Goal: Information Seeking & Learning: Learn about a topic

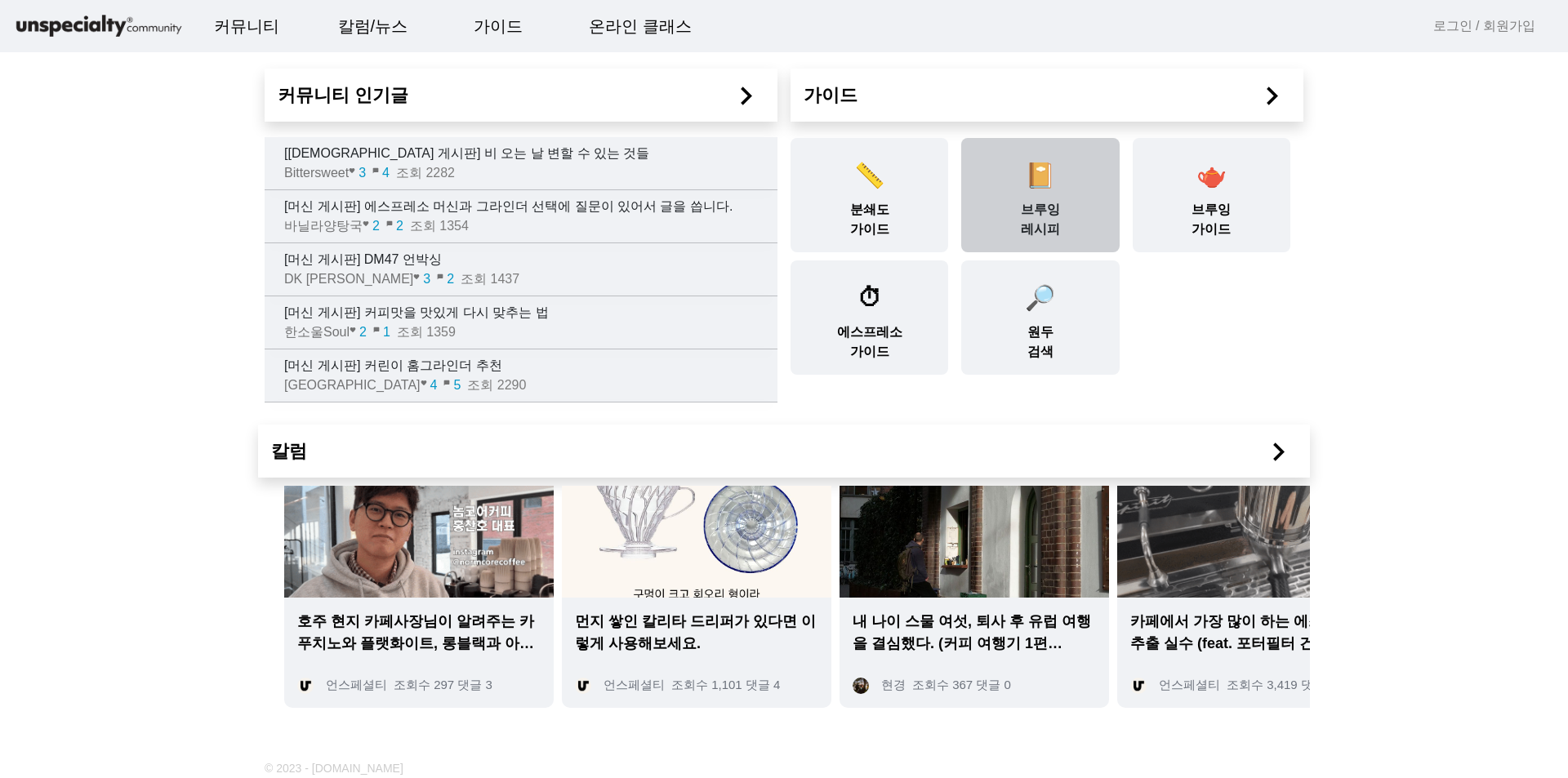
click at [1101, 184] on div "📔 브루잉 레시피" at bounding box center [1040, 195] width 158 height 114
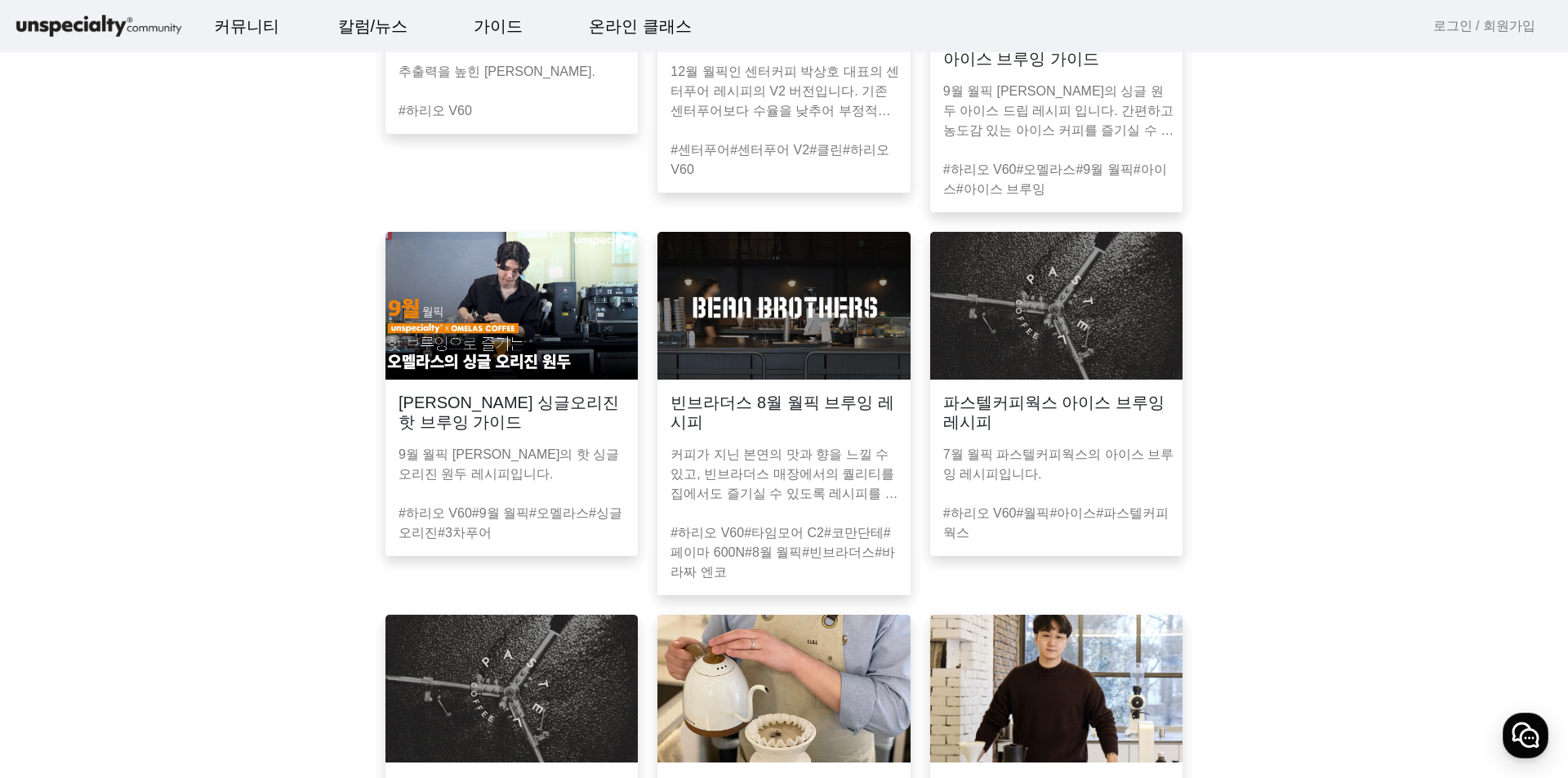
scroll to position [490, 0]
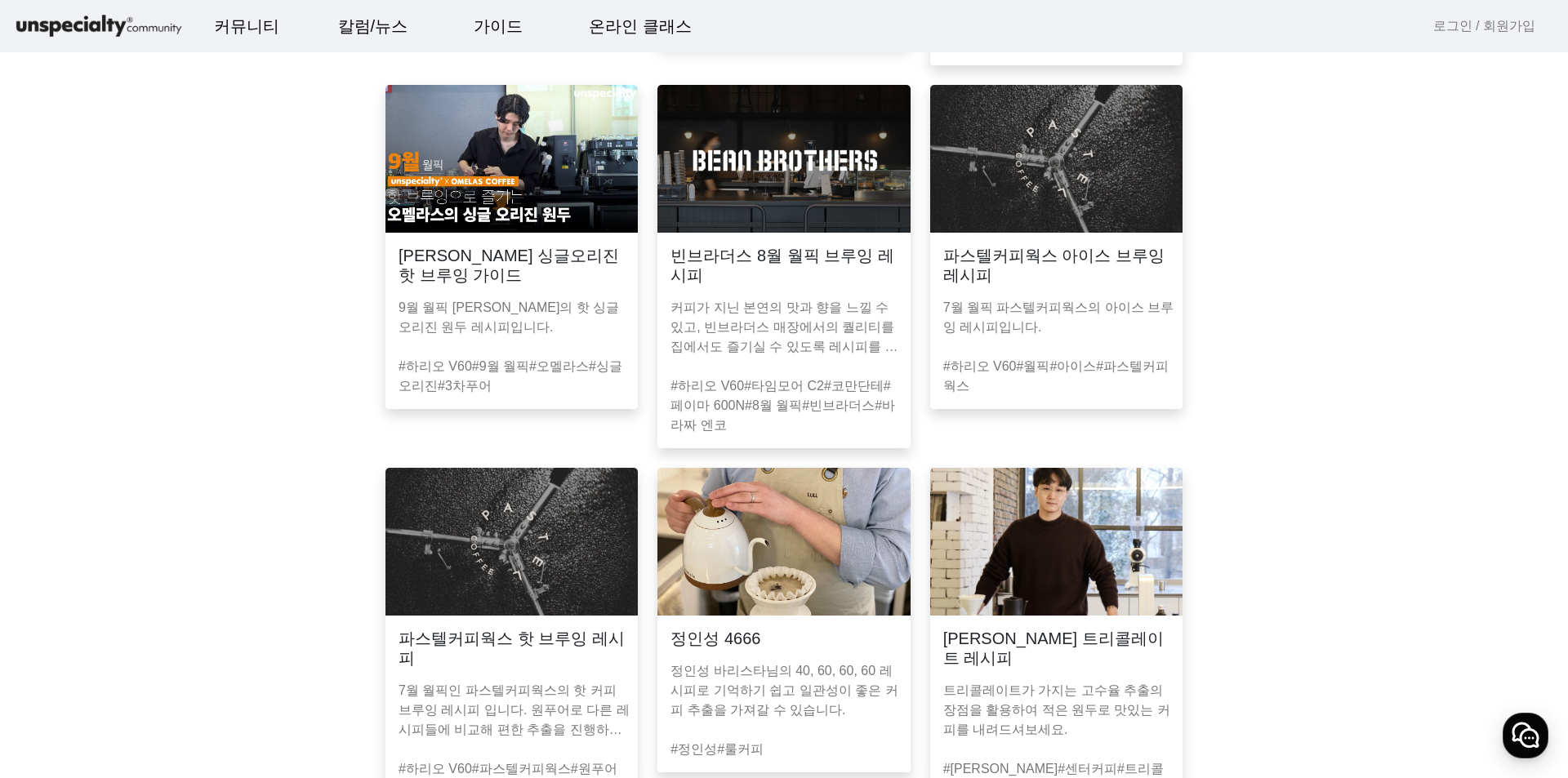
drag, startPoint x: 1534, startPoint y: 434, endPoint x: 1531, endPoint y: 452, distance: 18.2
click at [1531, 452] on app-recipe-list "브루잉 레시피 전체 하리오 V60 클레버 칼리타 웨이브 트리콜레이트 센터커피 게이샤 브루잉 레시피 추출력을 높힌 게이샤 커피 레시피. #하리오…" at bounding box center [784, 400] width 1529 height 1550
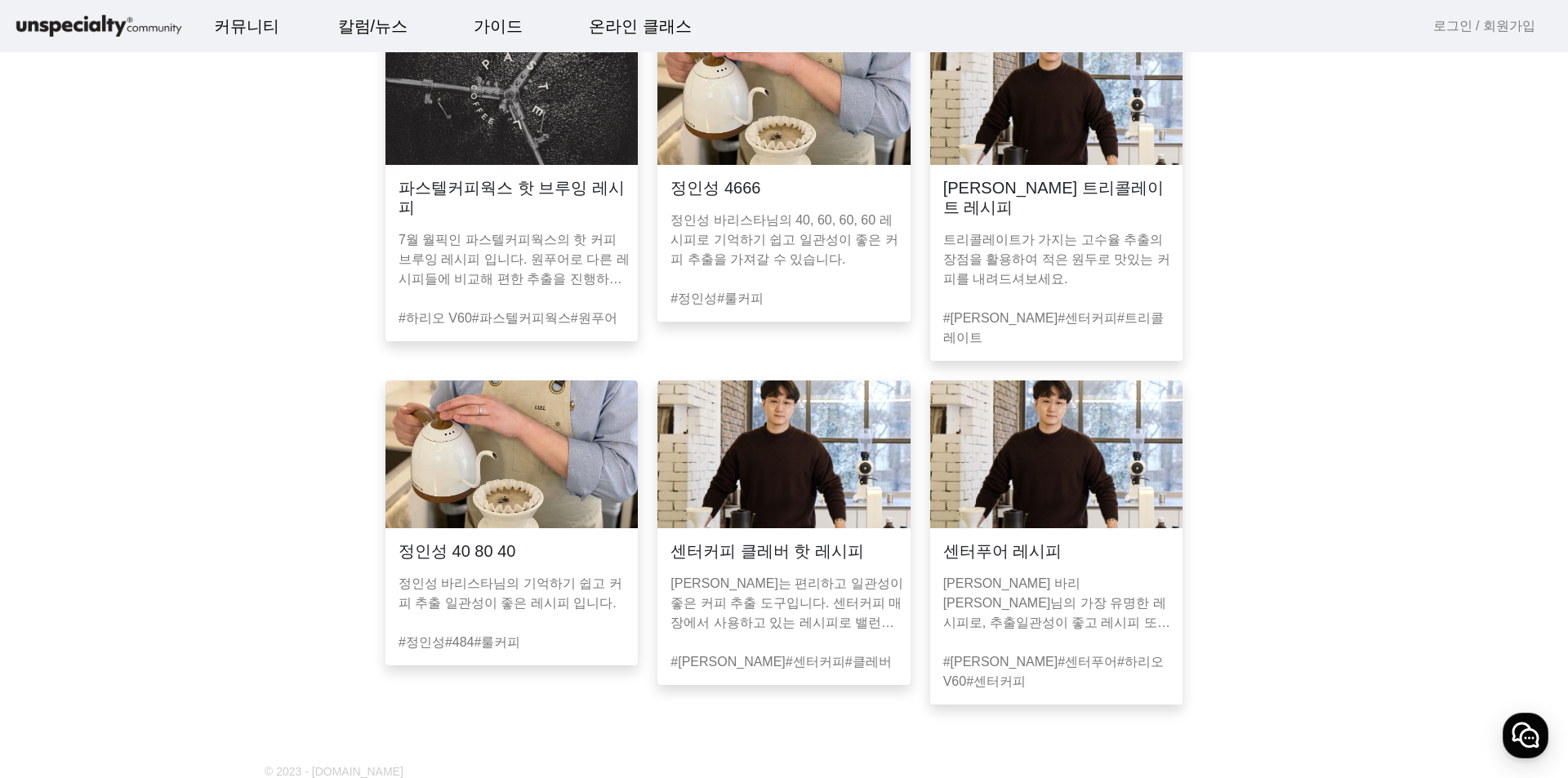
scroll to position [1118, 0]
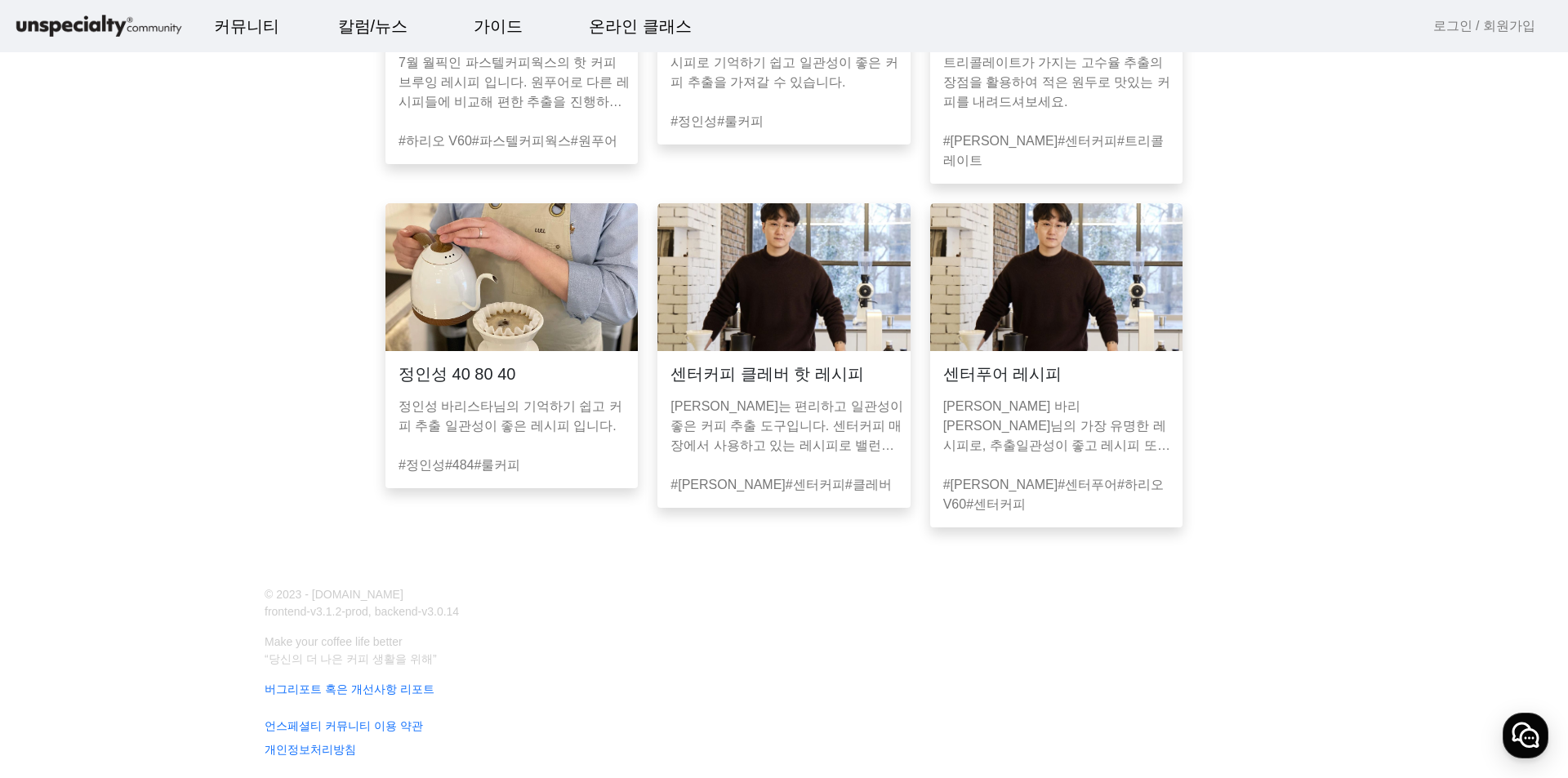
click at [582, 359] on mat-card-header "정인성 40 80 40" at bounding box center [511, 368] width 253 height 33
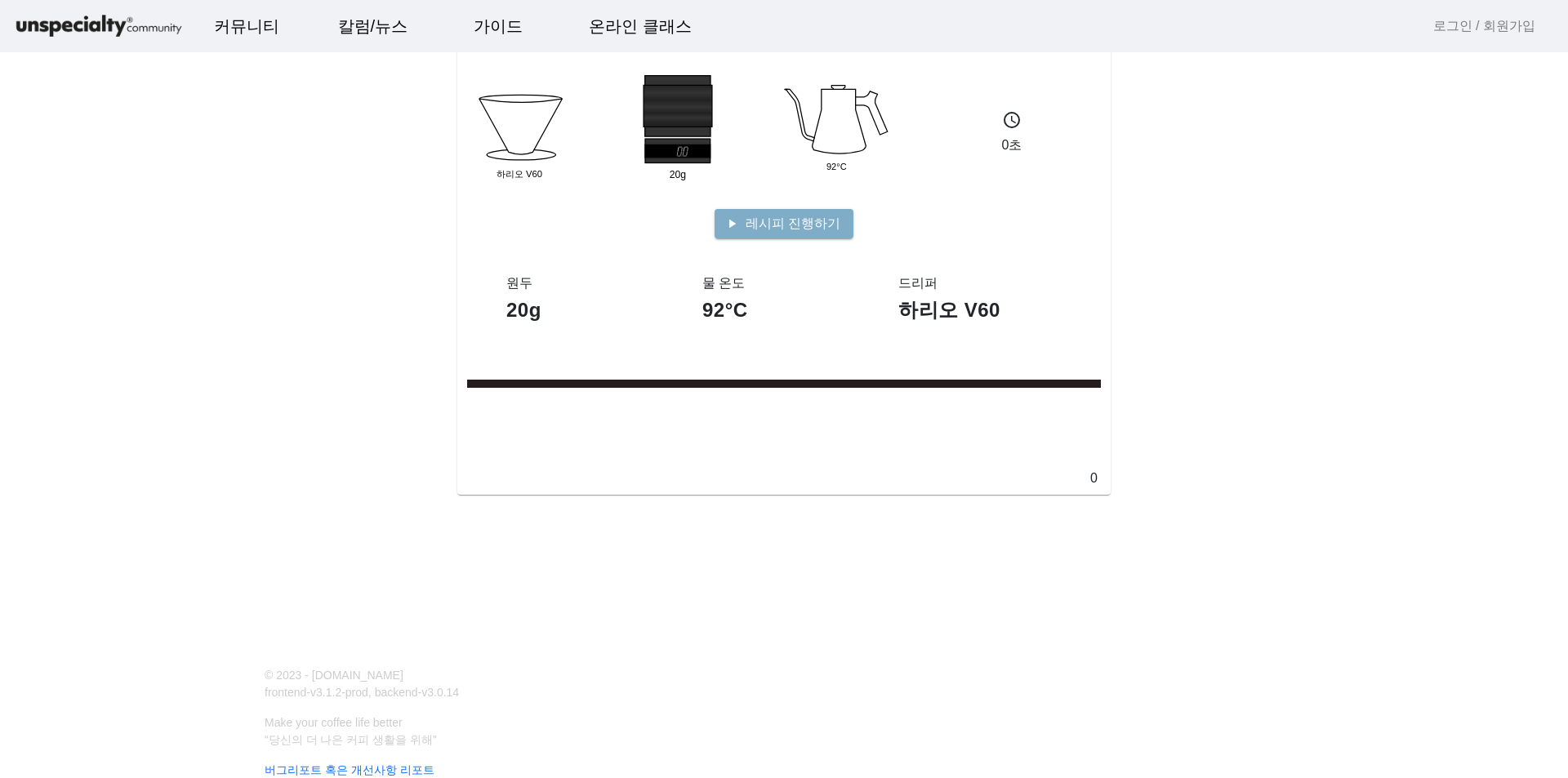
click at [850, 224] on mat-card-content "Dripper 하리오 V60 20g Group 92°C schedule 0초 play_arrow 레시피 진행하기 원두 20g 물 온도 92°C…" at bounding box center [784, 285] width 653 height 420
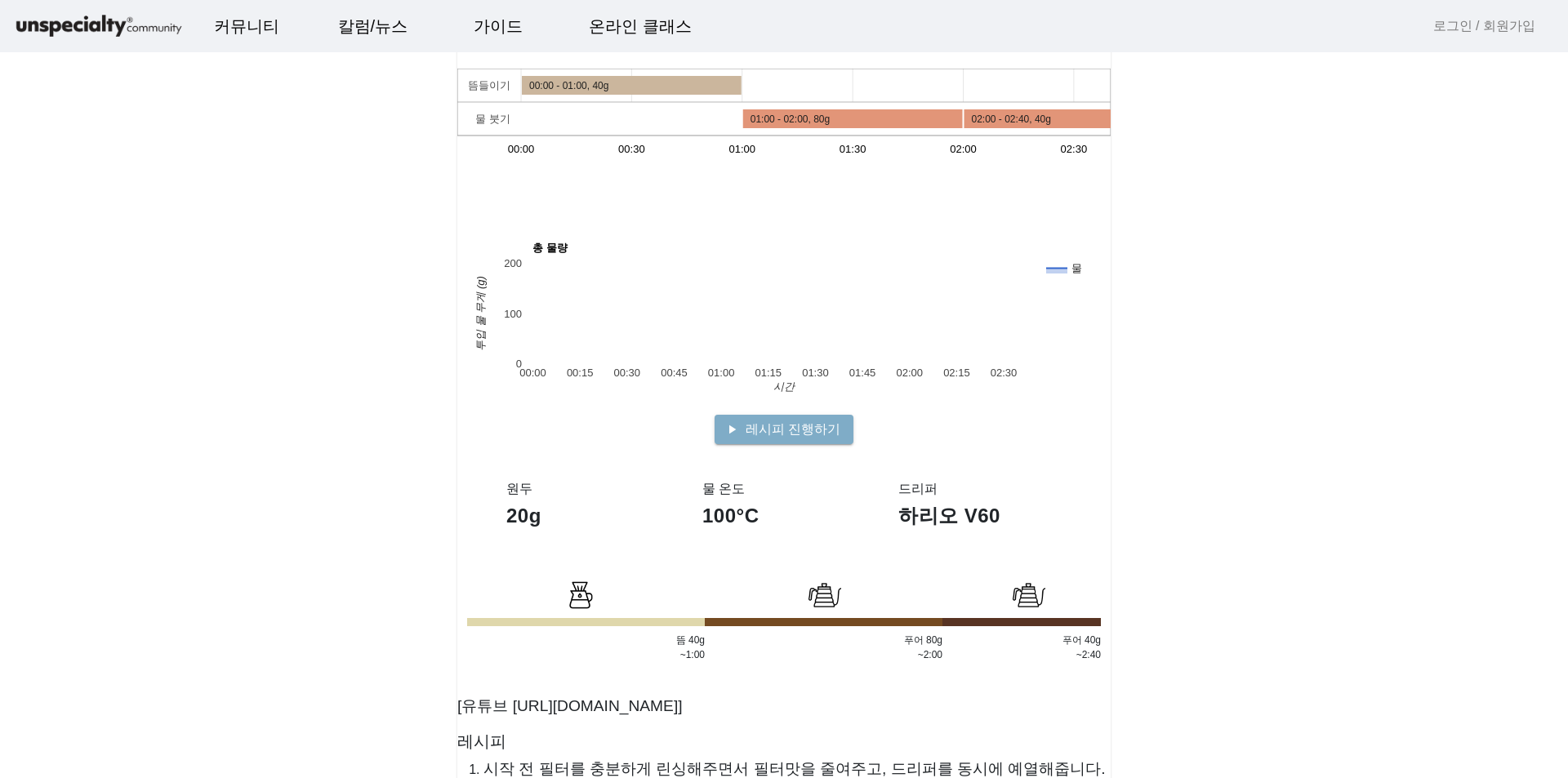
scroll to position [164, 0]
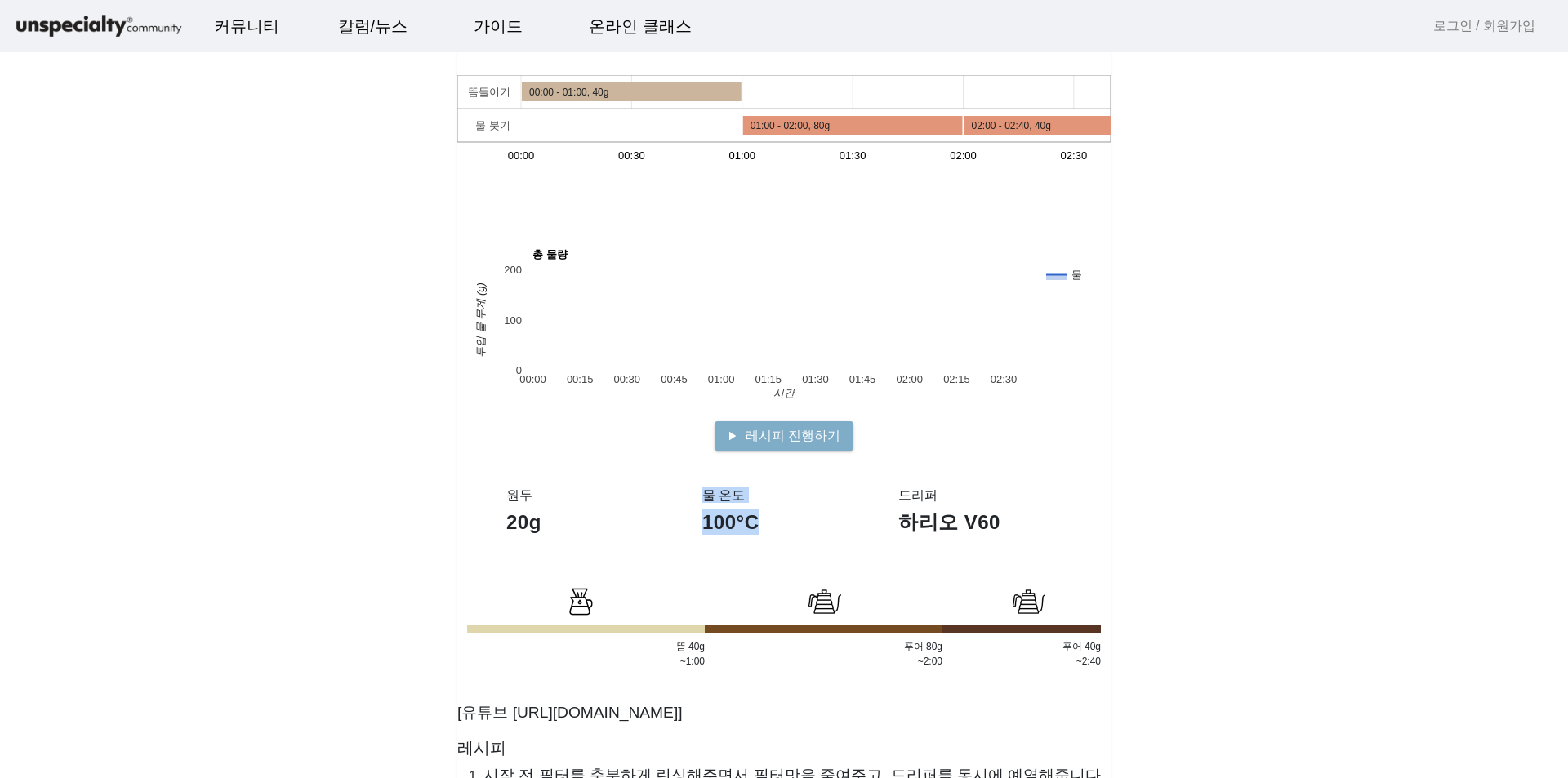
drag, startPoint x: 788, startPoint y: 527, endPoint x: 682, endPoint y: 532, distance: 106.1
click at [682, 532] on section "원두 20g 물 온도 100°C 드리퍼 하리오 V60" at bounding box center [784, 528] width 653 height 114
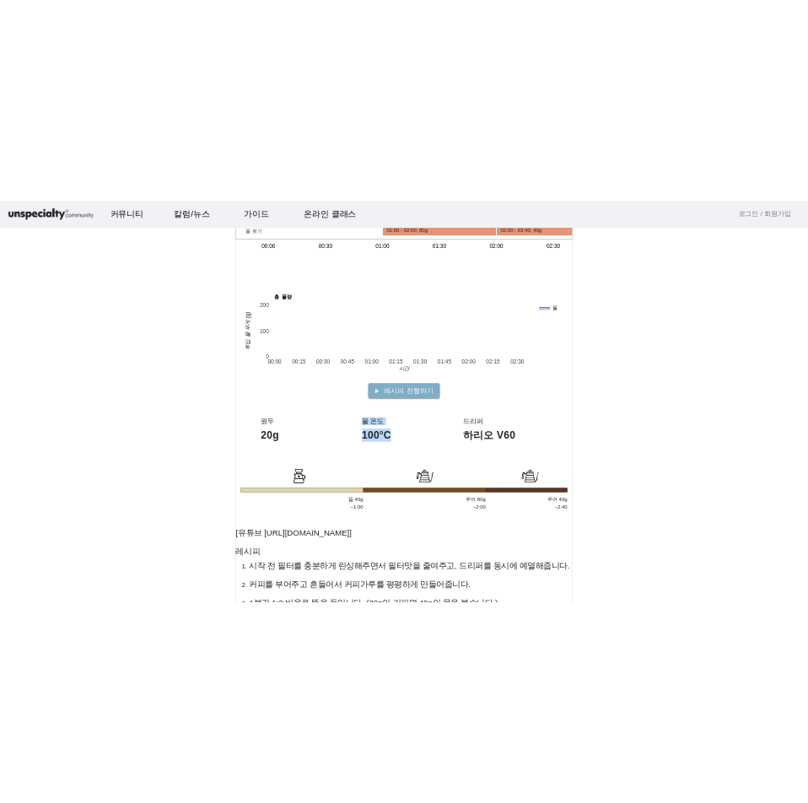
scroll to position [0, 0]
